Goal: Task Accomplishment & Management: Manage account settings

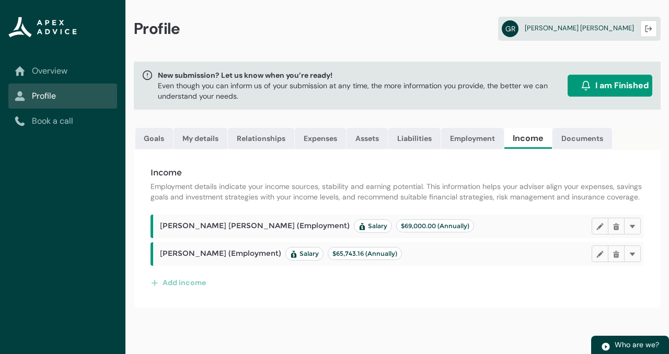
click at [574, 155] on div "Income Employment details indicate your income sources, stability and earning p…" at bounding box center [397, 229] width 527 height 158
click at [576, 132] on link "Documents" at bounding box center [582, 138] width 60 height 21
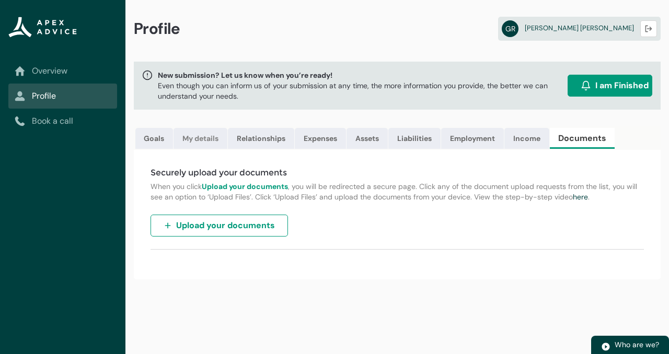
click at [204, 145] on link "My details" at bounding box center [200, 138] width 54 height 21
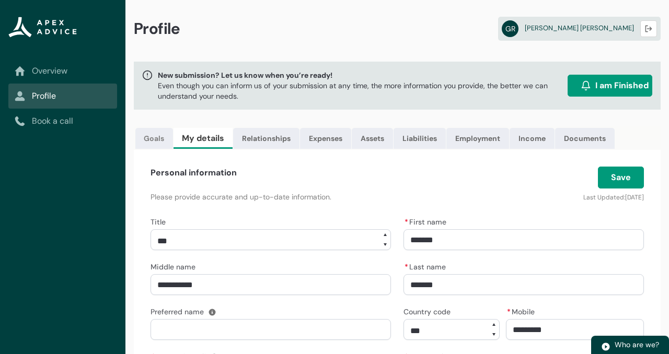
click at [158, 146] on link "Goals" at bounding box center [154, 138] width 38 height 21
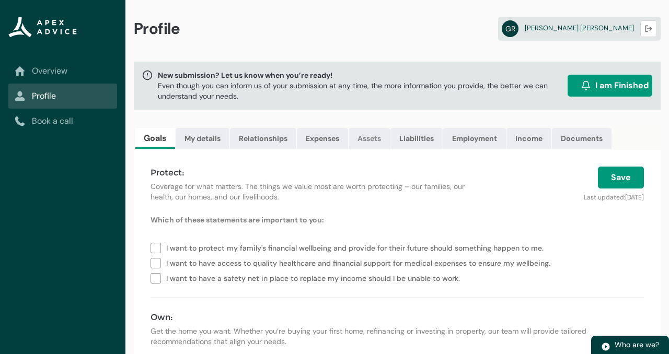
click at [385, 142] on link "Assets" at bounding box center [368, 138] width 41 height 21
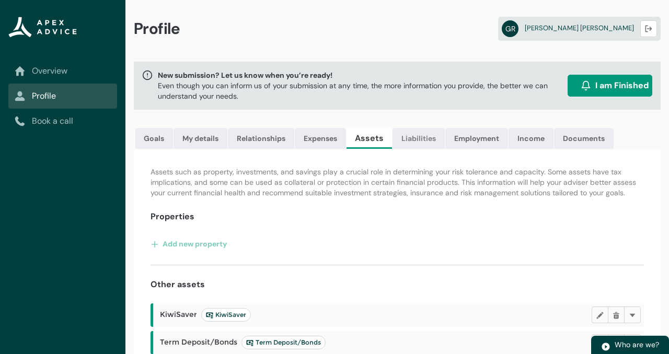
click at [423, 146] on link "Liabilities" at bounding box center [418, 138] width 52 height 21
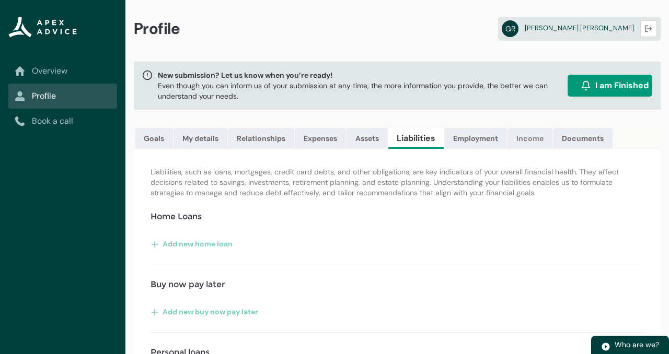
click at [547, 146] on link "Income" at bounding box center [529, 138] width 45 height 21
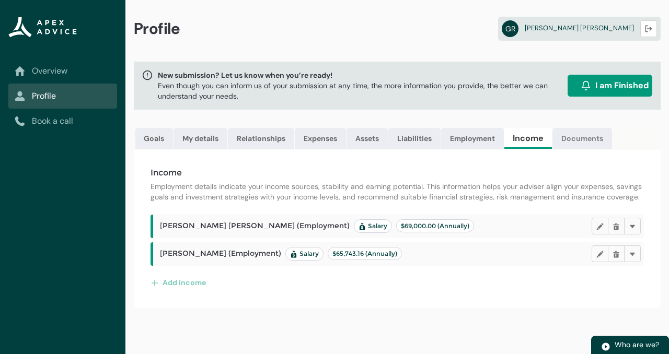
click at [578, 144] on link "Documents" at bounding box center [582, 138] width 60 height 21
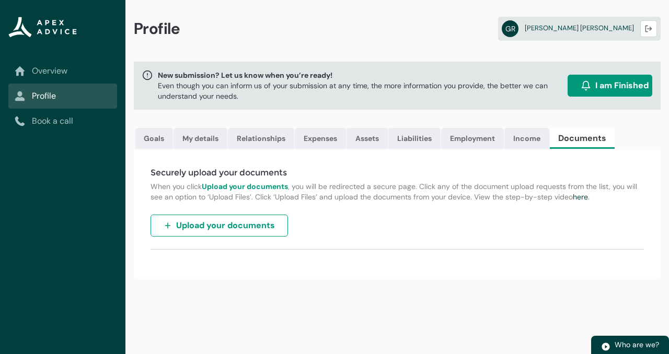
click at [261, 222] on span "Upload your documents" at bounding box center [225, 225] width 99 height 13
click at [59, 67] on link "Overview" at bounding box center [63, 71] width 96 height 13
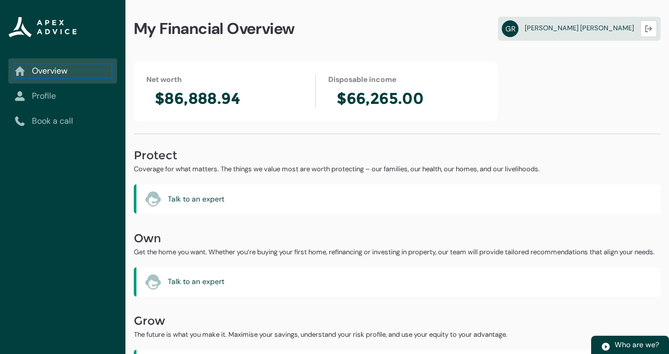
scroll to position [41, 0]
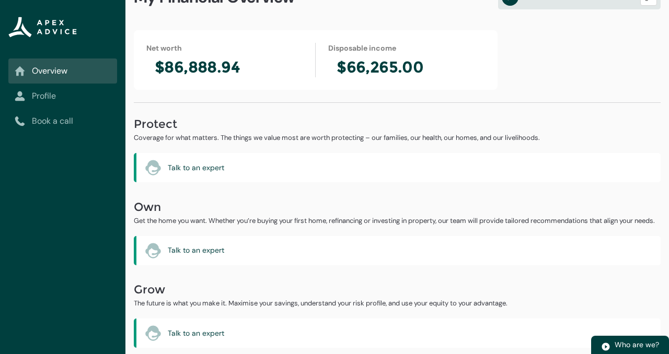
click at [75, 98] on link "Profile" at bounding box center [63, 96] width 96 height 13
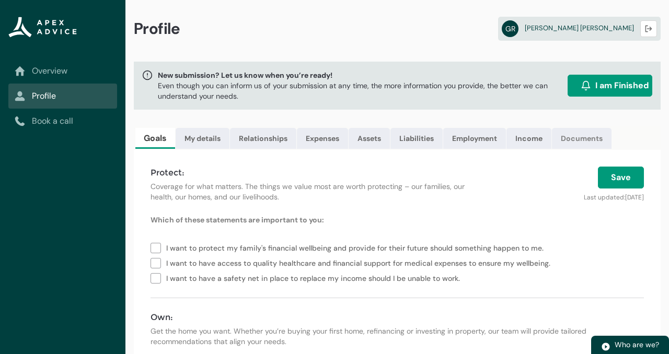
click at [589, 147] on link "Documents" at bounding box center [582, 138] width 60 height 21
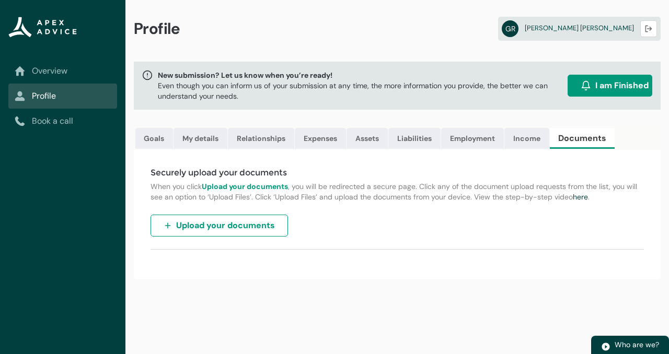
click at [274, 225] on button "Upload your documents" at bounding box center [218, 226] width 137 height 22
